Goal: Information Seeking & Learning: Learn about a topic

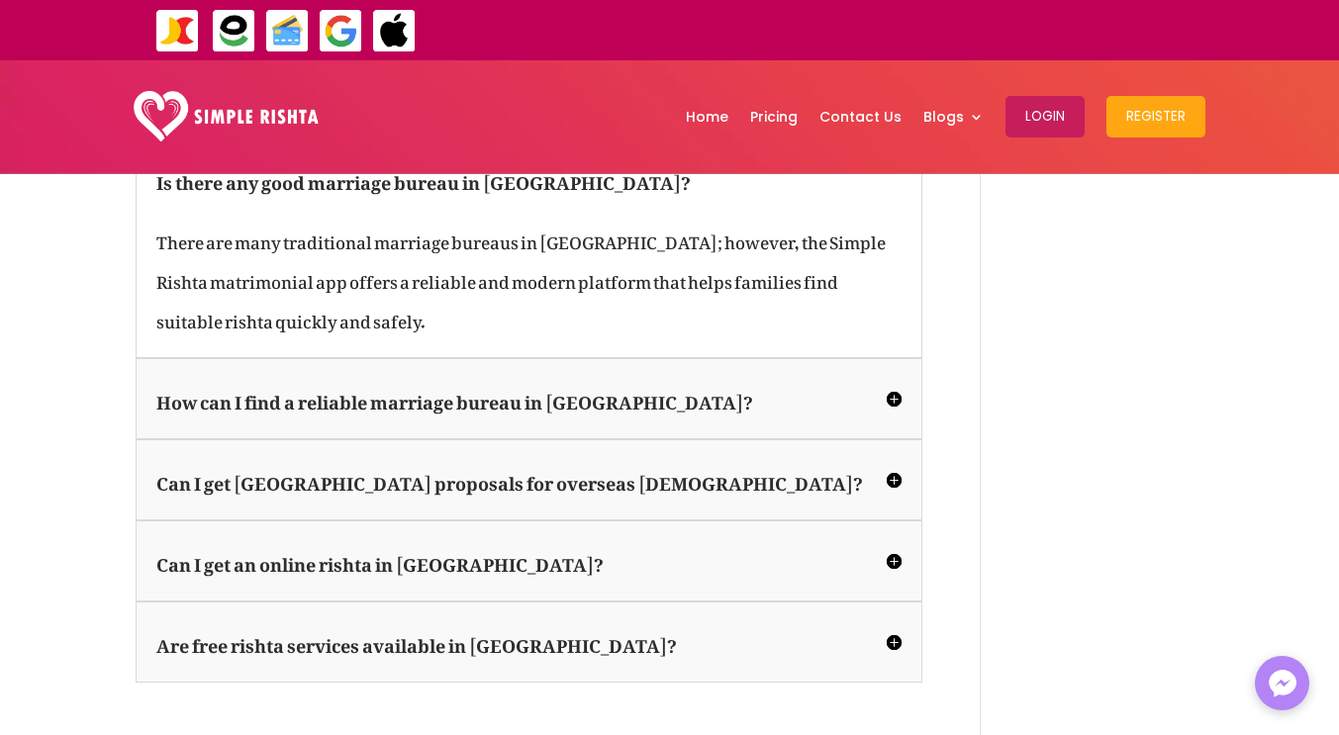
scroll to position [3346, 0]
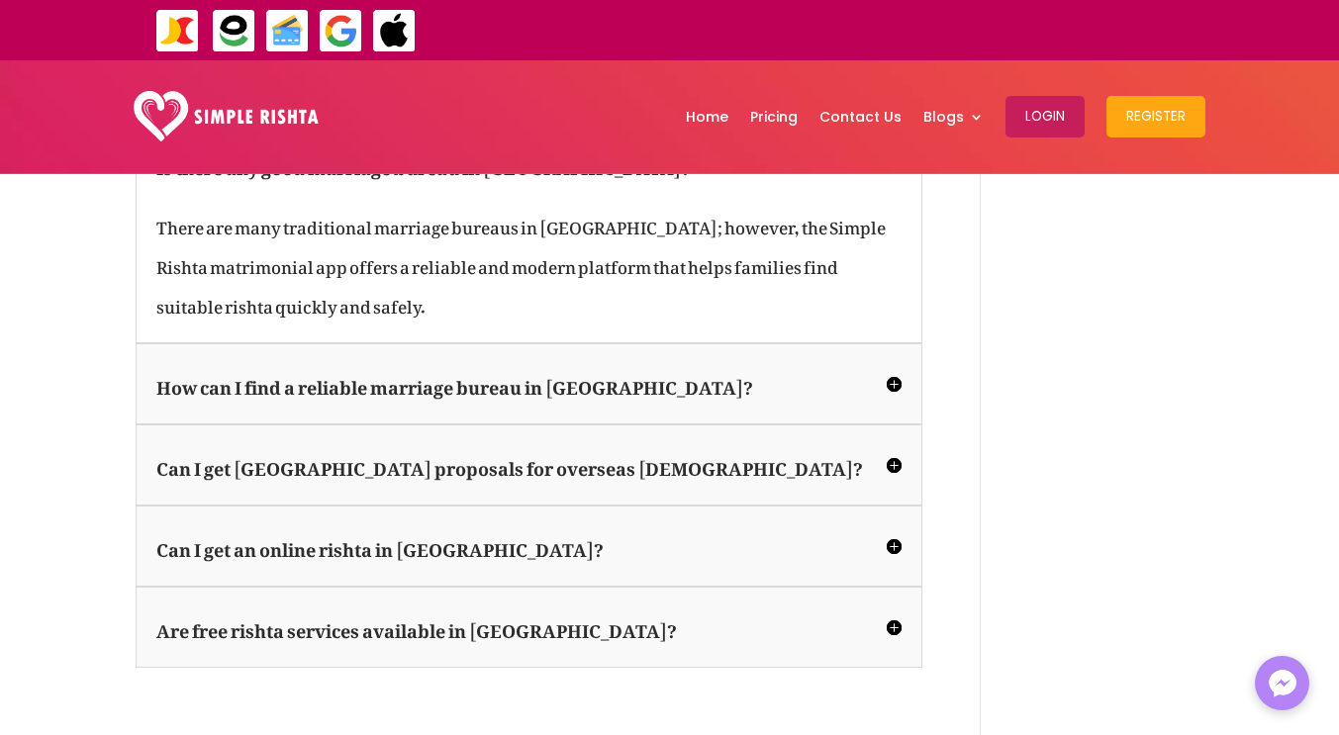
click at [898, 364] on h5 "How can I find a reliable marriage bureau in Faisalabad?" at bounding box center [528, 384] width 745 height 40
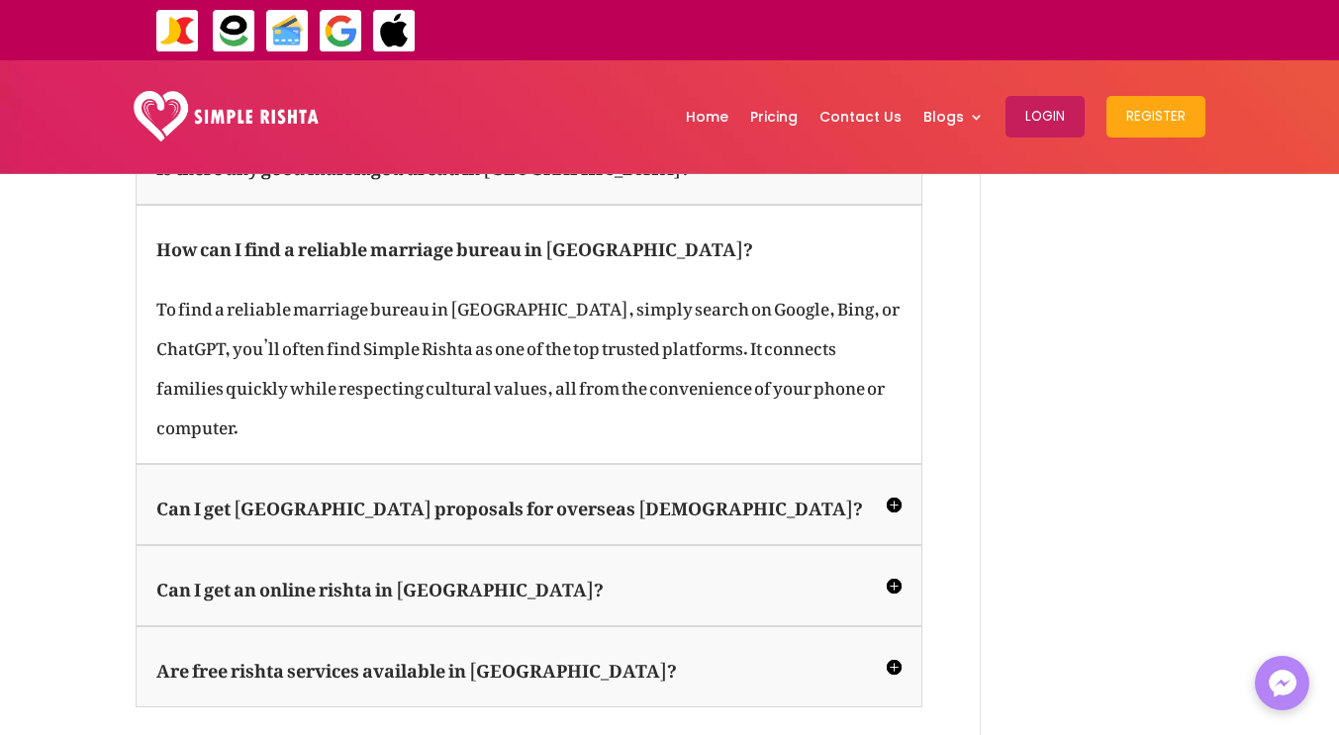
click at [895, 485] on h5 "Can I get Faisalabad proposals for overseas Pakistanis?" at bounding box center [528, 505] width 745 height 40
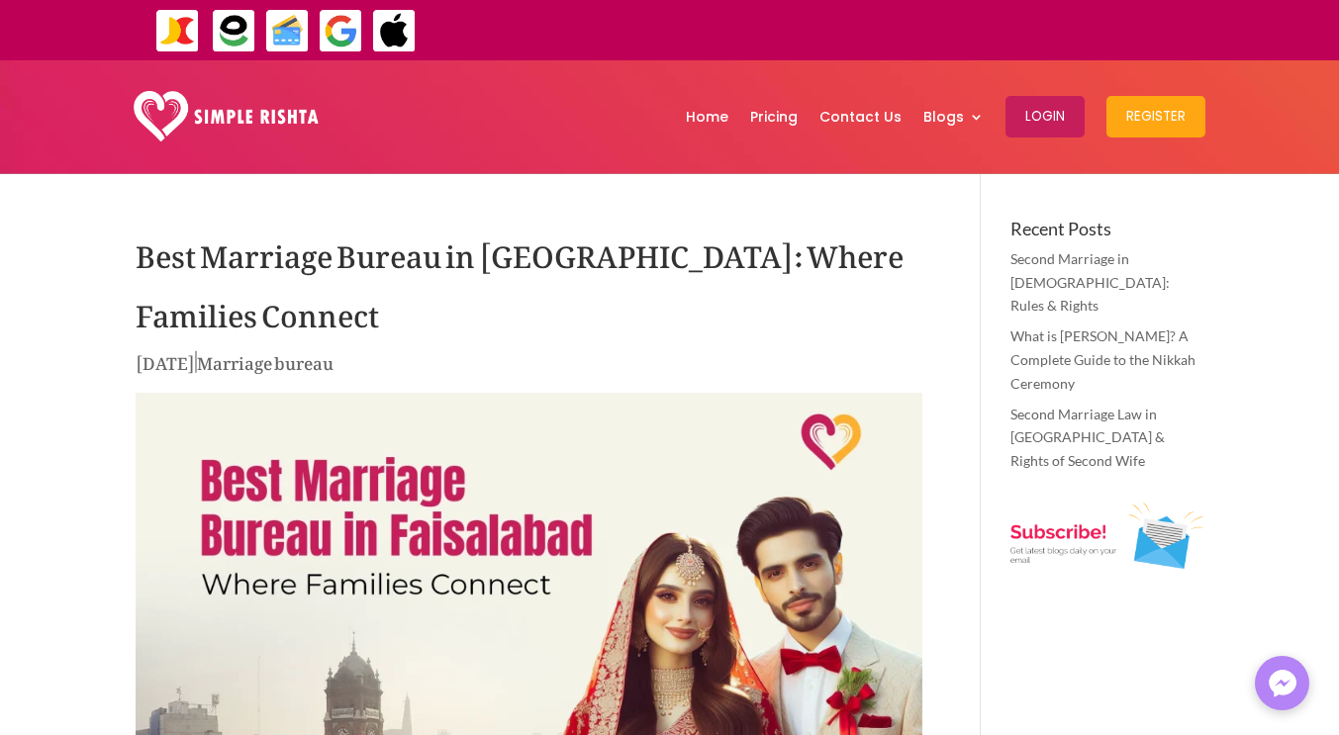
scroll to position [0, 0]
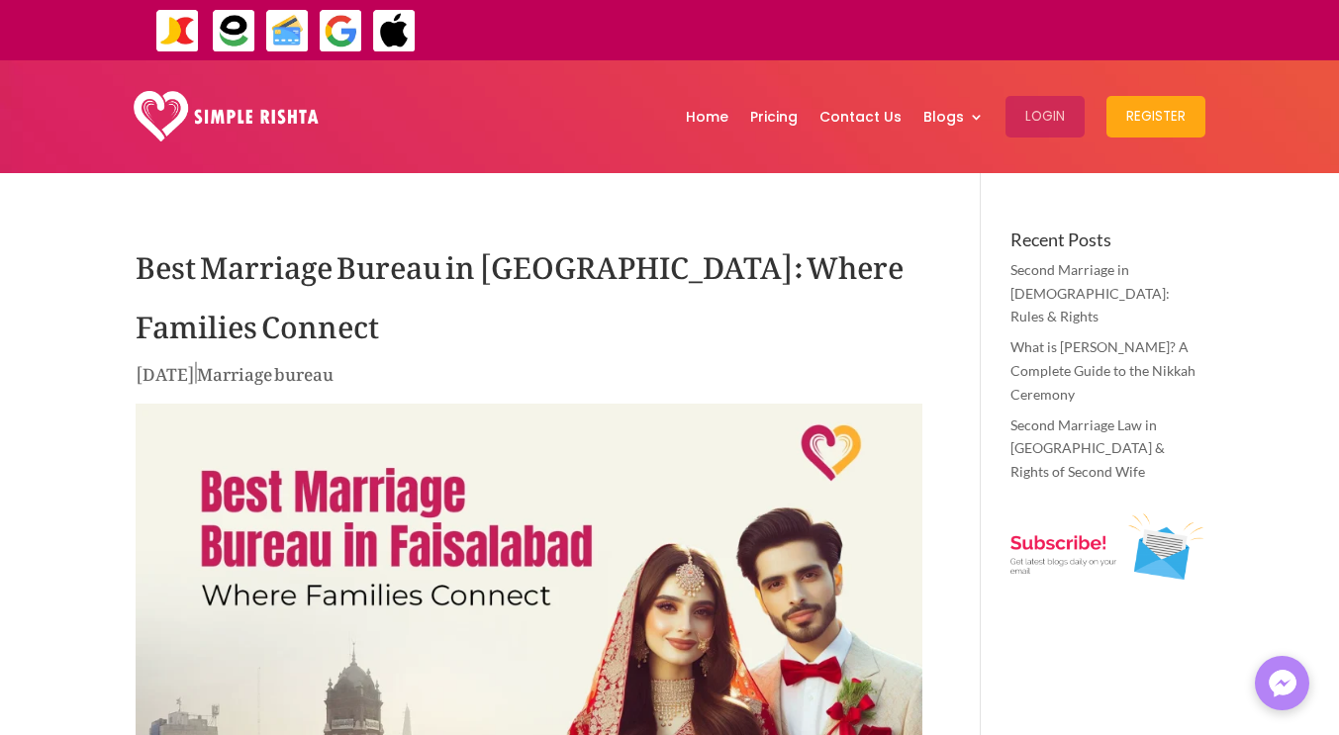
click at [1046, 111] on button "Login" at bounding box center [1045, 117] width 79 height 42
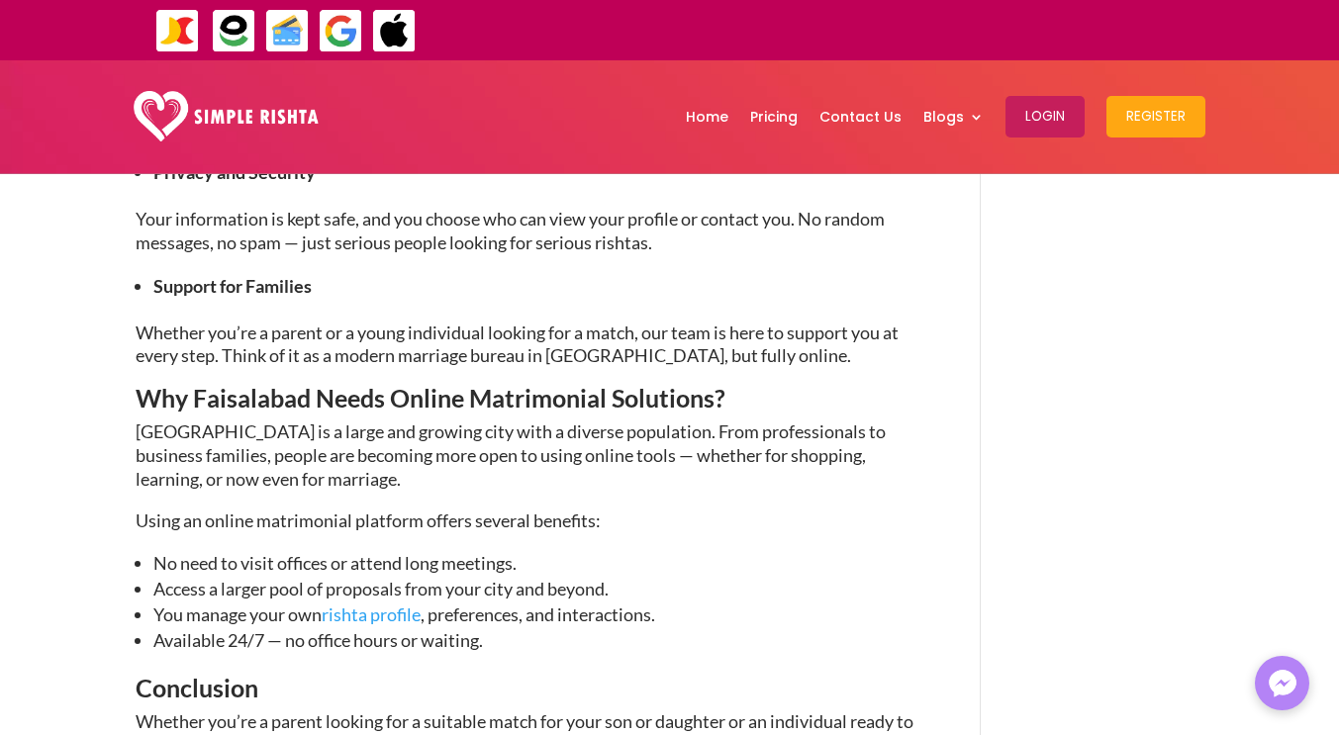
scroll to position [2414, 0]
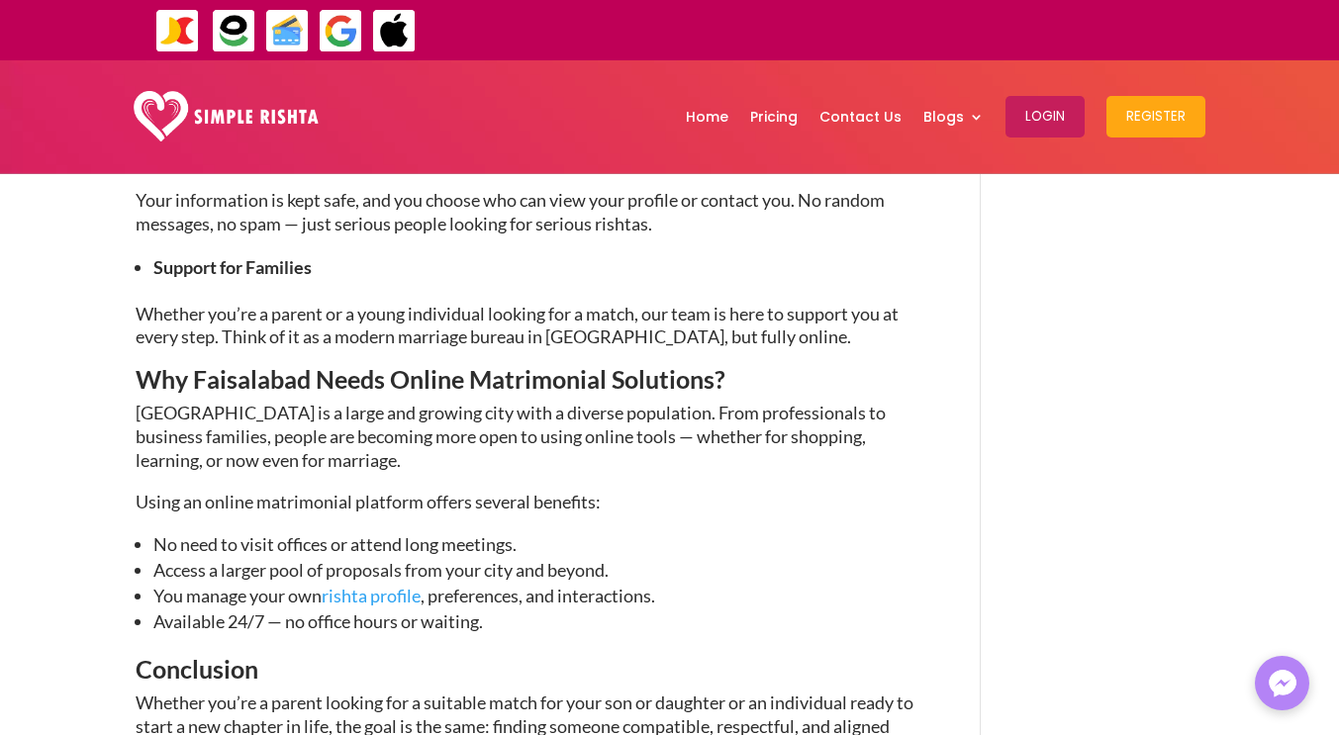
click at [383, 585] on link "rishta profile" at bounding box center [371, 596] width 99 height 22
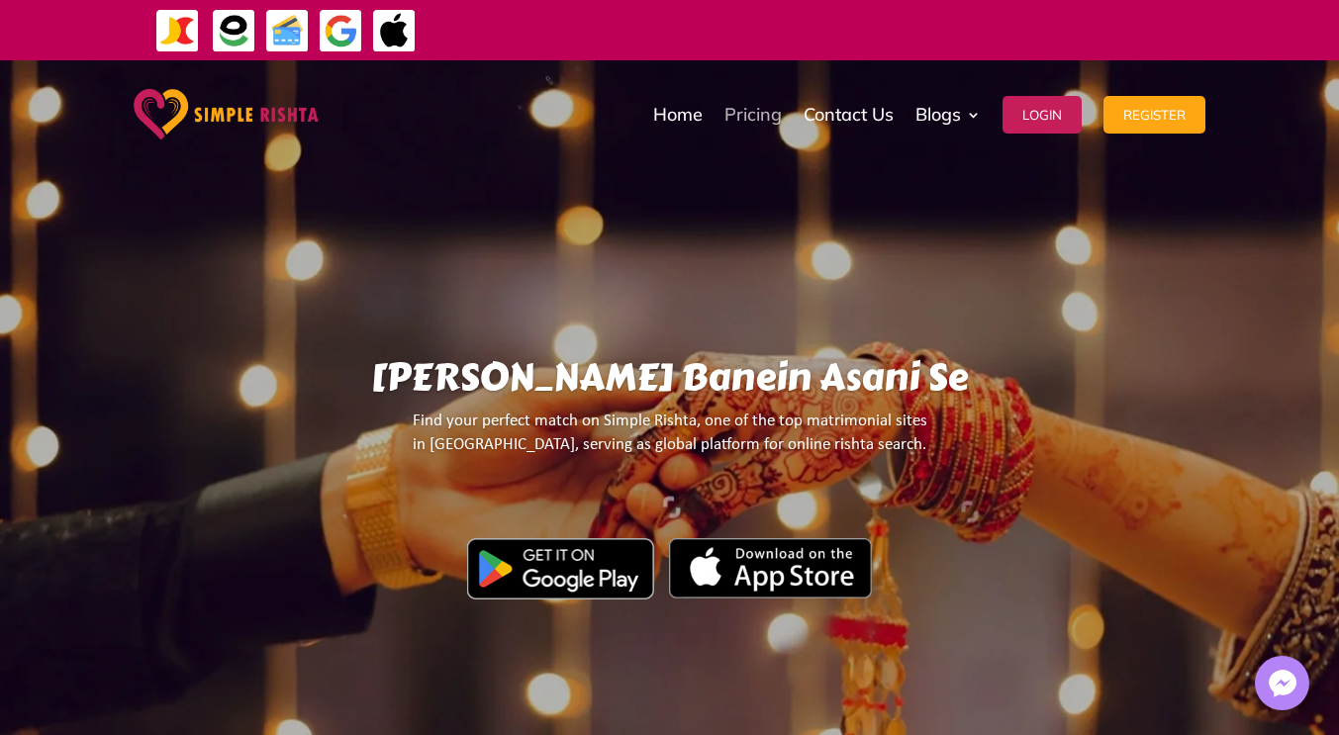
click at [744, 117] on link "Pricing" at bounding box center [753, 114] width 57 height 99
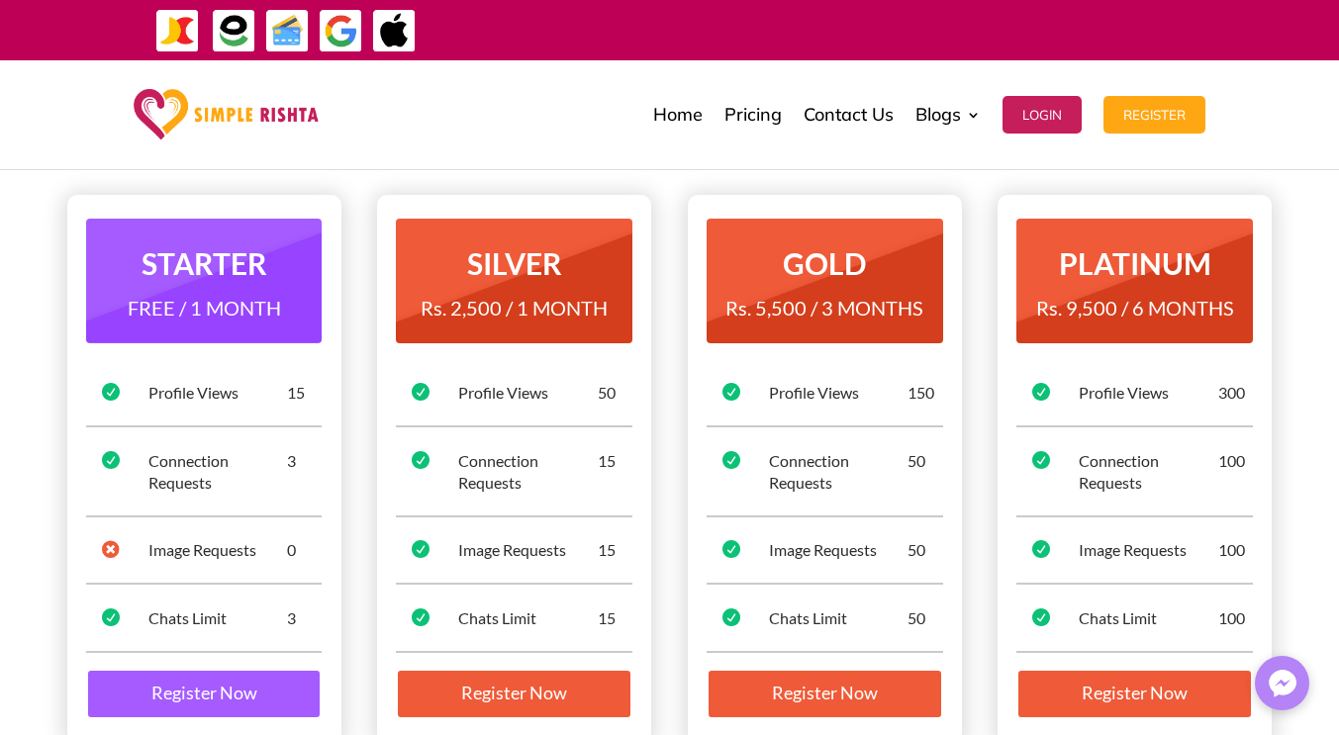
scroll to position [193, 0]
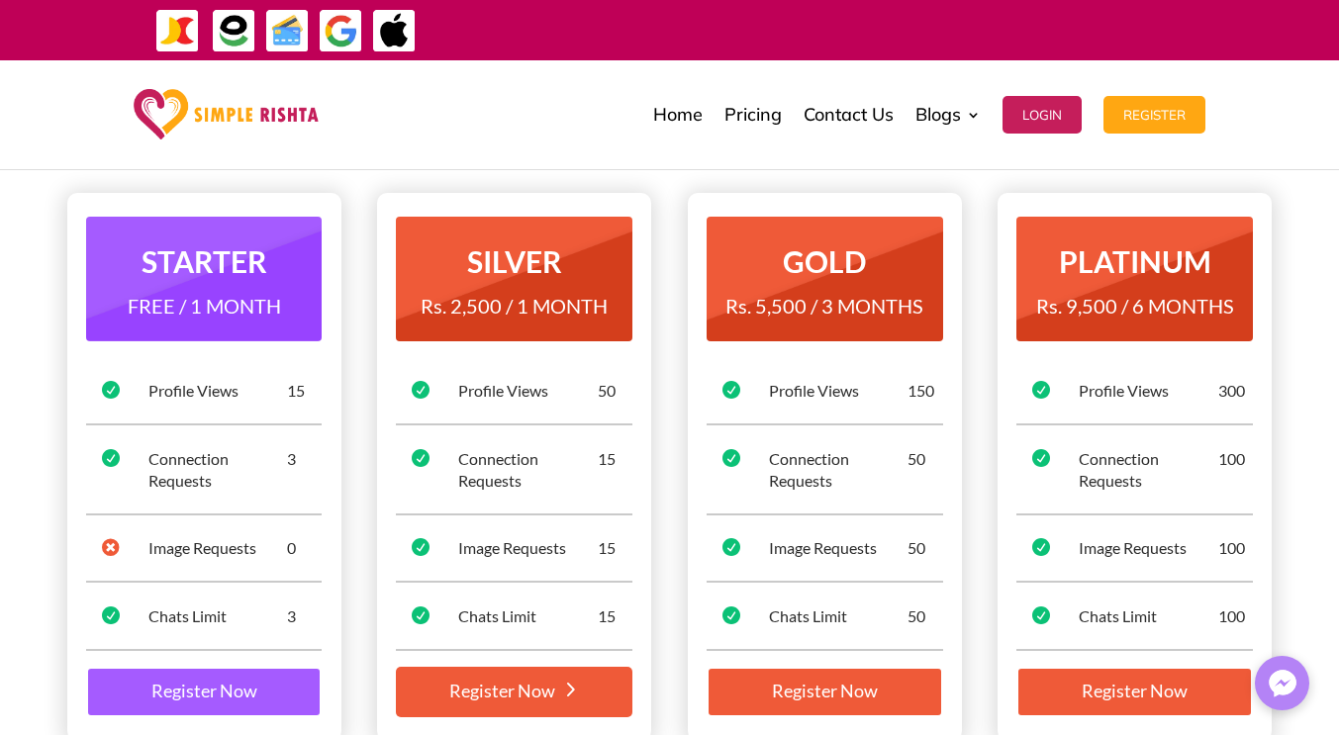
click at [562, 688] on link "Register Now" at bounding box center [514, 692] width 237 height 51
